Goal: Information Seeking & Learning: Learn about a topic

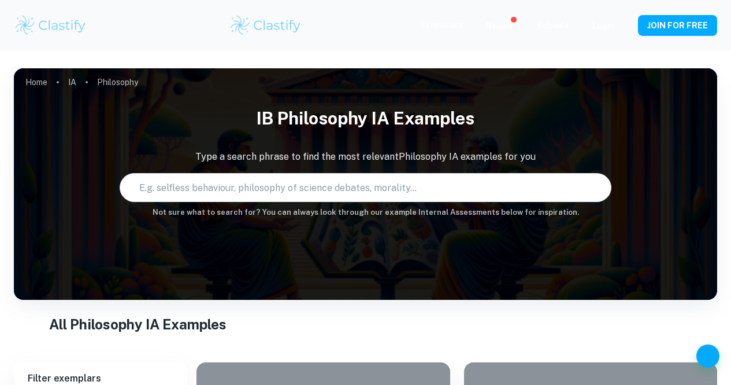
scroll to position [282, 0]
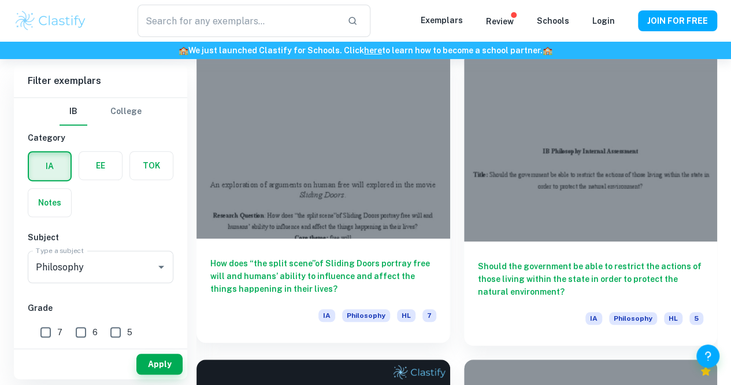
type input "Philosophy"
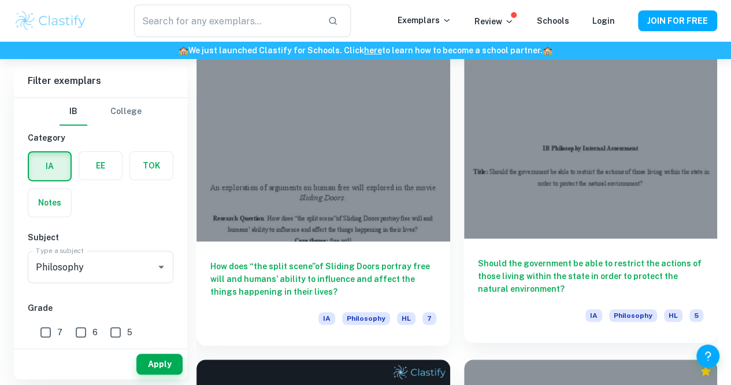
click at [478, 257] on h6 "Should the government be able to restrict the actions of those living within th…" at bounding box center [591, 276] width 226 height 38
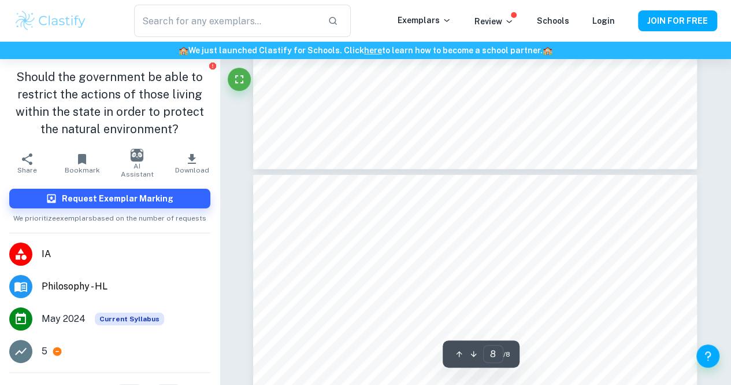
scroll to position [4468, 0]
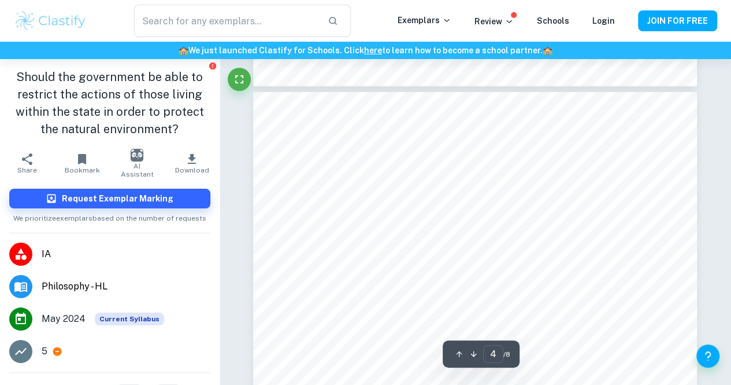
type input "3"
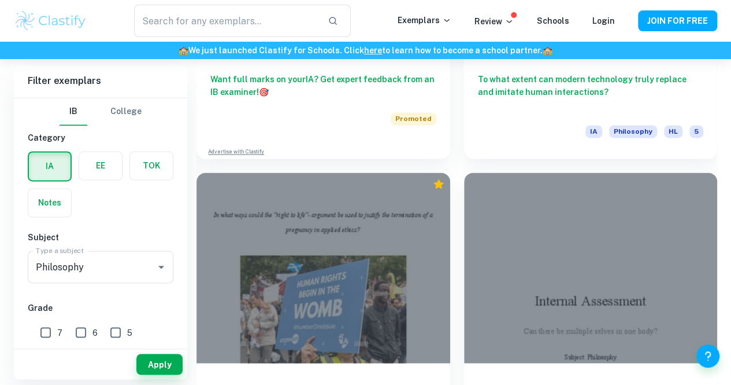
scroll to position [781, 0]
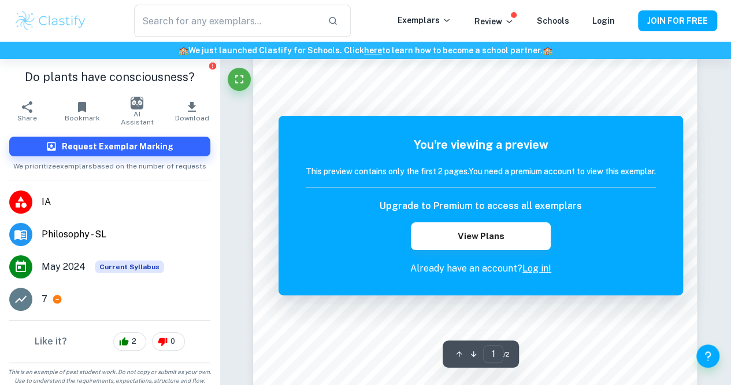
scroll to position [165, 0]
